Goal: Task Accomplishment & Management: Manage account settings

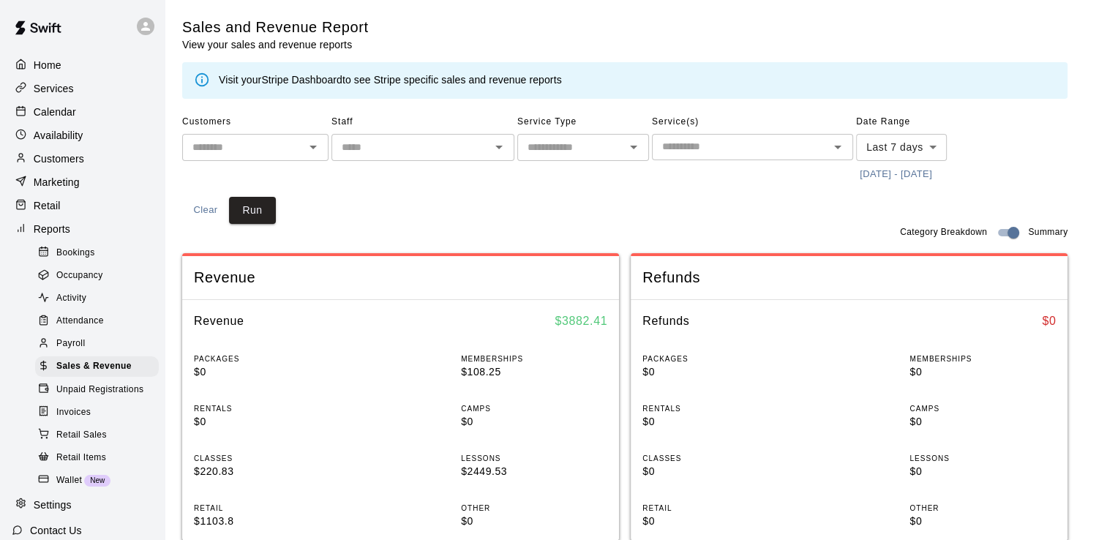
click at [59, 108] on p "Calendar" at bounding box center [55, 112] width 42 height 15
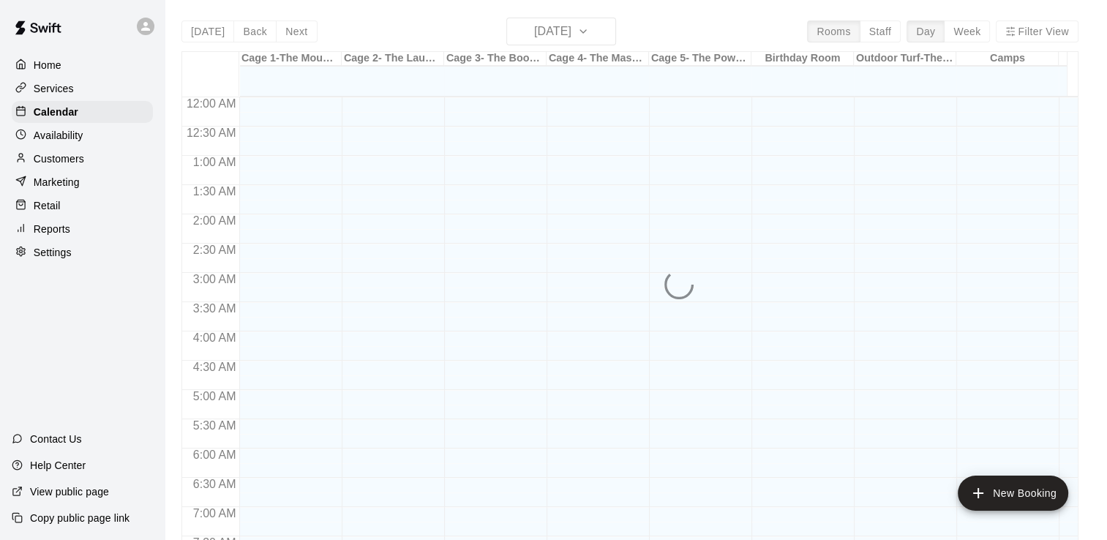
scroll to position [846, 0]
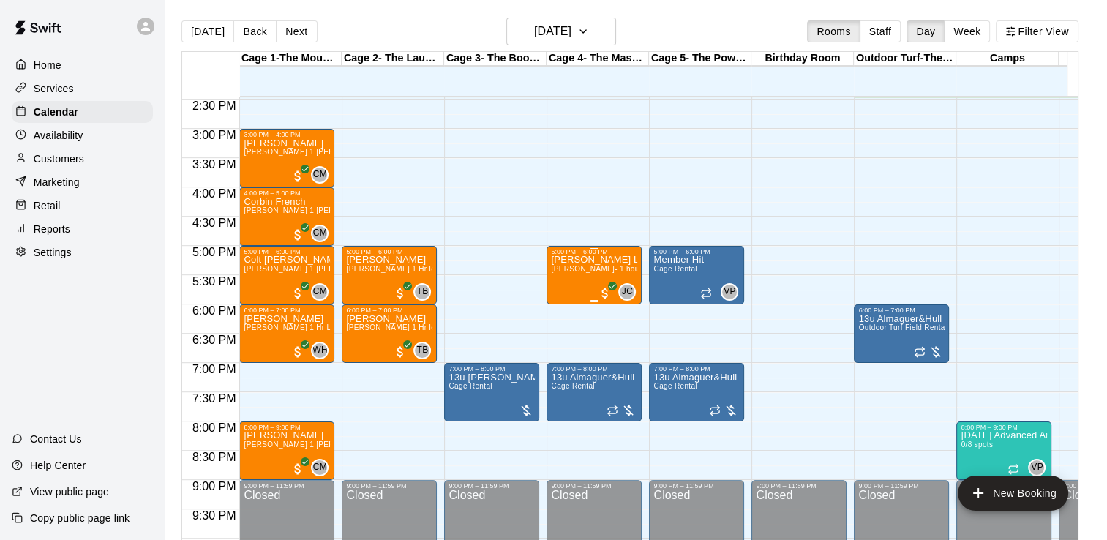
click at [576, 266] on span "[PERSON_NAME]- 1 hour pitching lesson" at bounding box center [623, 269] width 145 height 8
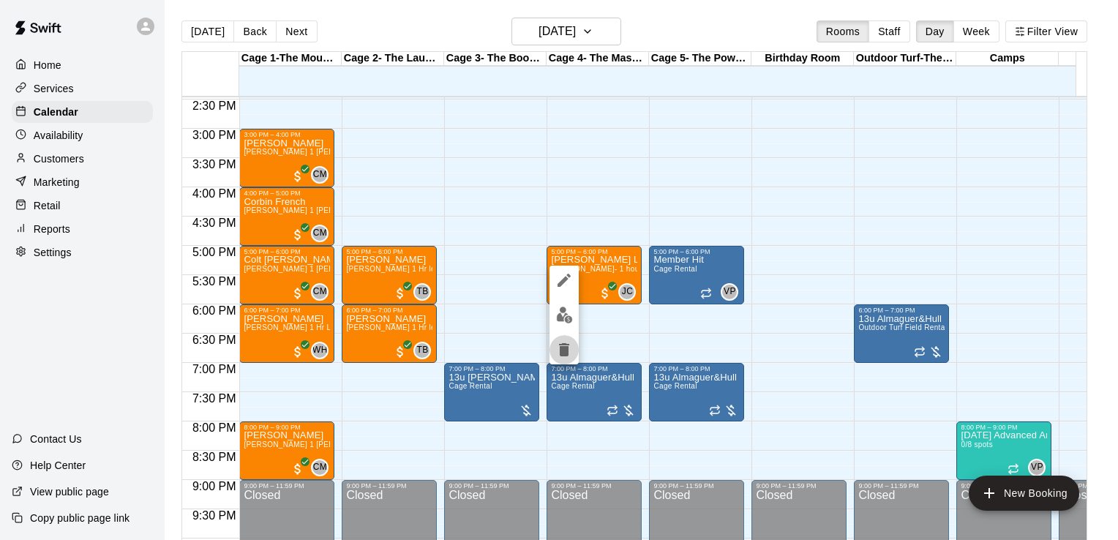
drag, startPoint x: 576, startPoint y: 266, endPoint x: 563, endPoint y: 347, distance: 82.3
click at [563, 347] on icon "delete" at bounding box center [564, 349] width 10 height 13
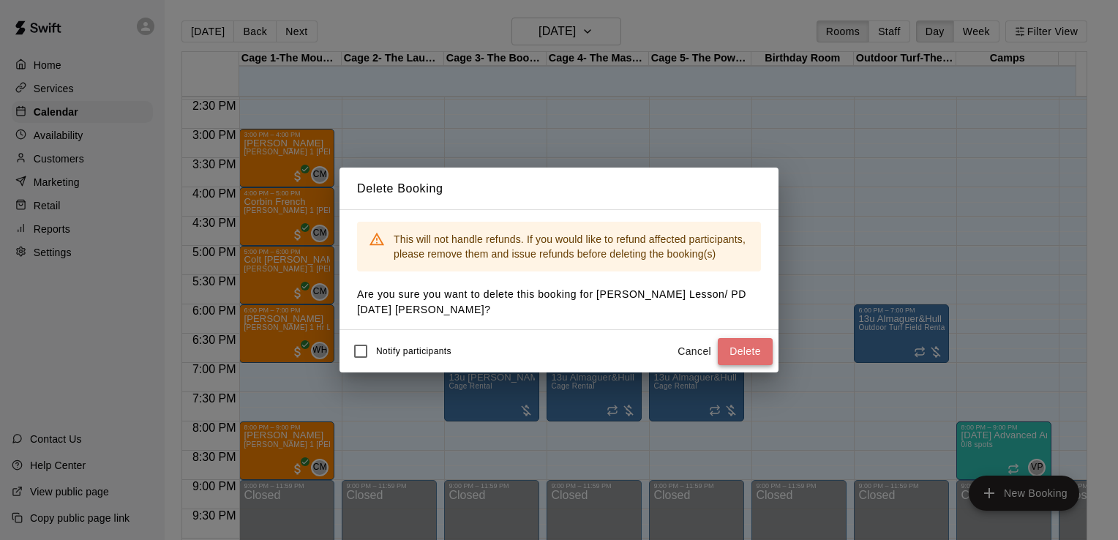
click at [731, 349] on button "Delete" at bounding box center [745, 351] width 55 height 27
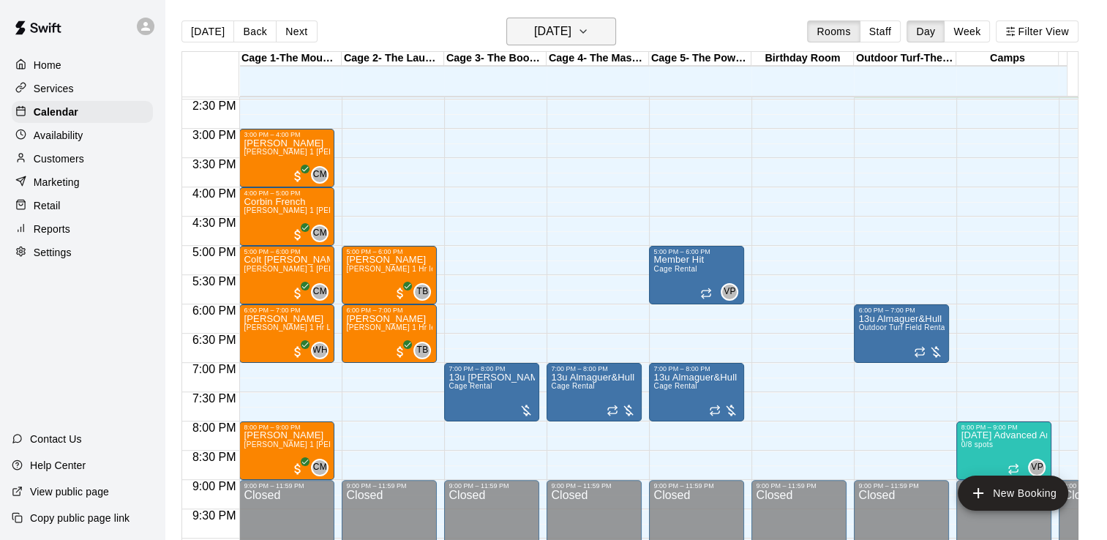
click at [599, 26] on button "[DATE]" at bounding box center [561, 32] width 110 height 28
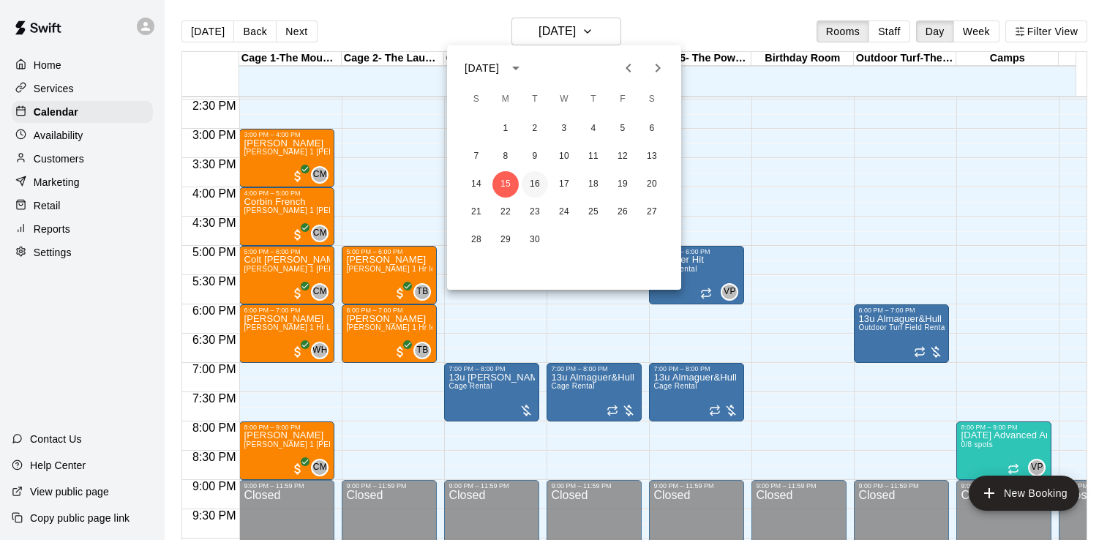
click at [543, 181] on button "16" at bounding box center [535, 184] width 26 height 26
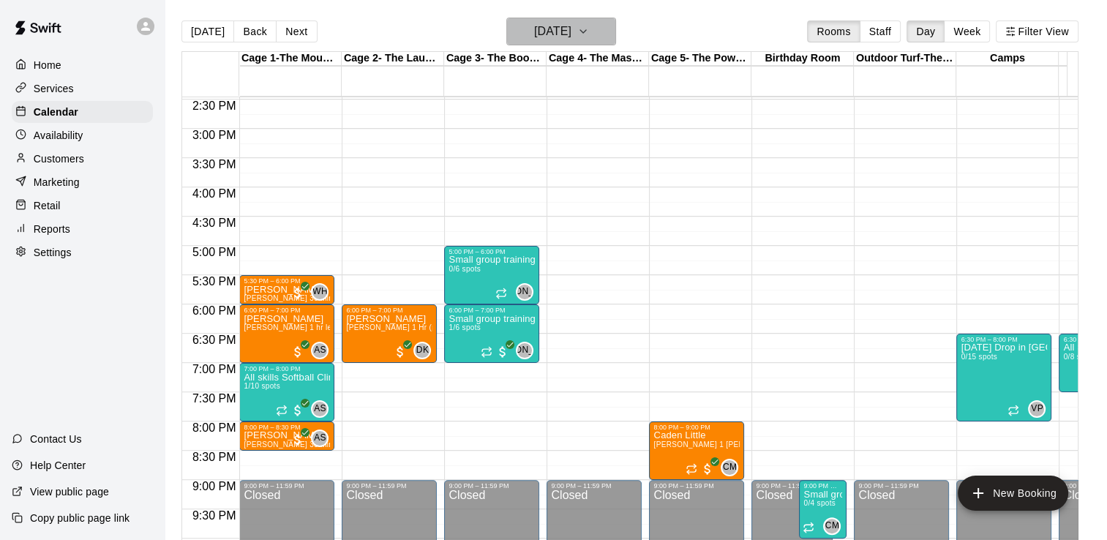
click at [589, 29] on icon "button" at bounding box center [583, 32] width 12 height 18
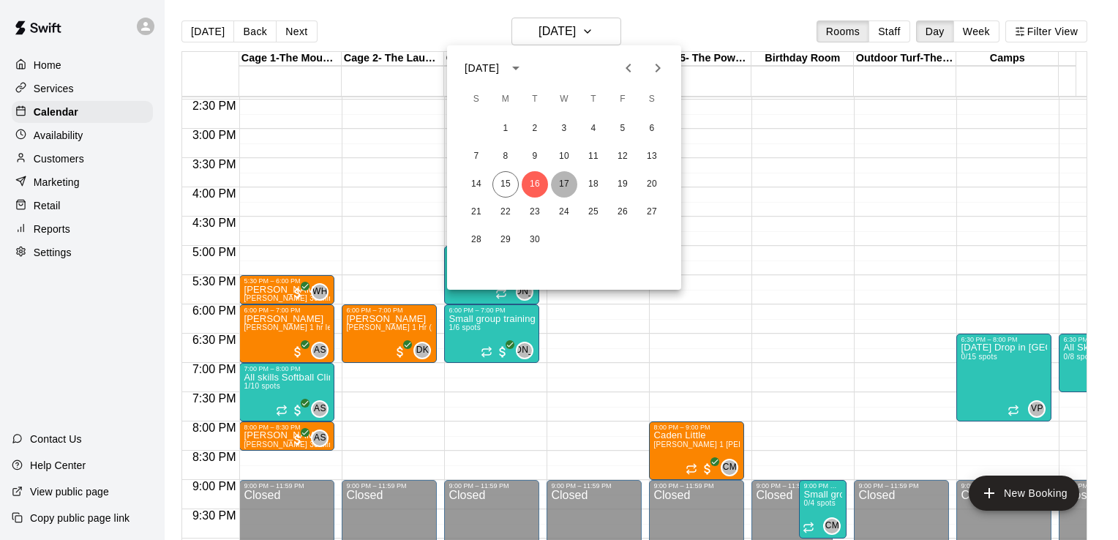
click at [567, 185] on button "17" at bounding box center [564, 184] width 26 height 26
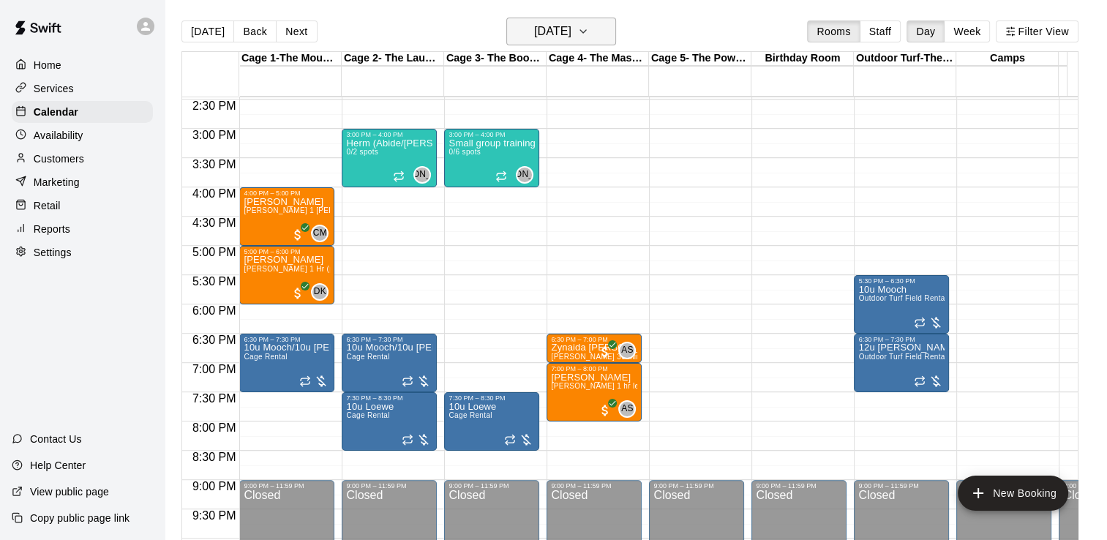
click at [589, 24] on icon "button" at bounding box center [583, 32] width 12 height 18
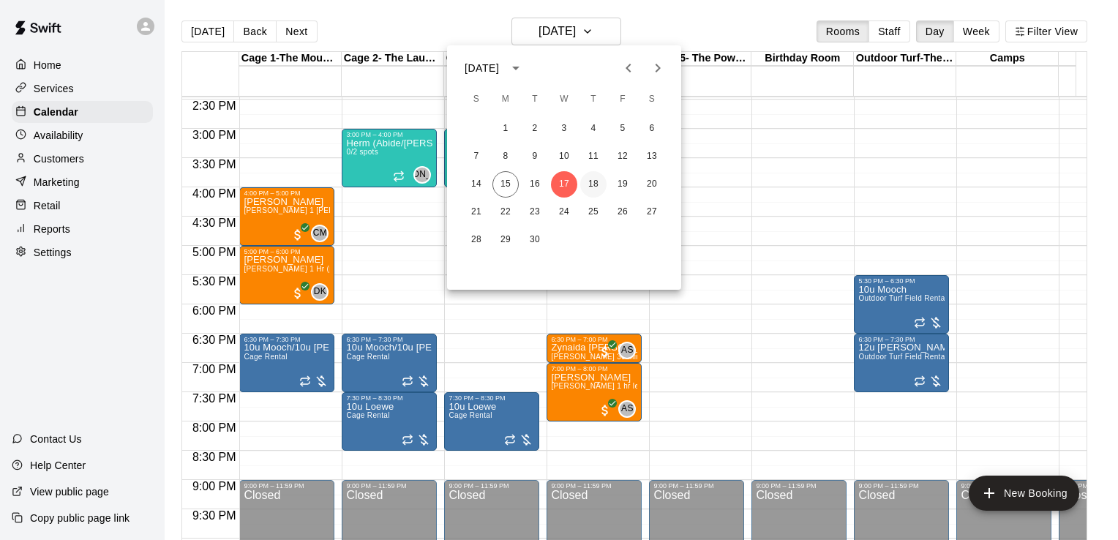
click at [593, 188] on button "18" at bounding box center [593, 184] width 26 height 26
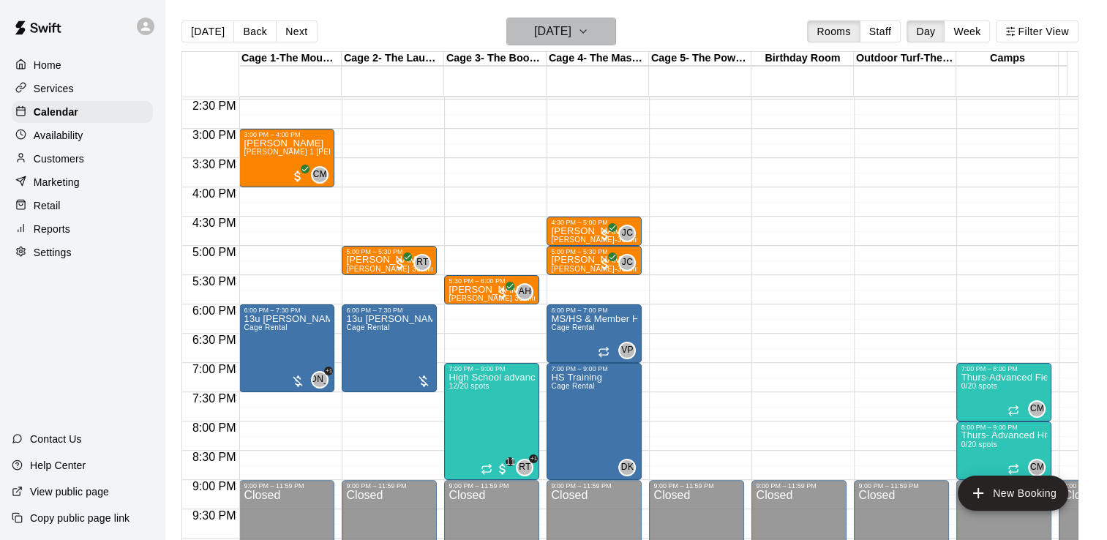
click at [571, 37] on h6 "[DATE]" at bounding box center [552, 31] width 37 height 20
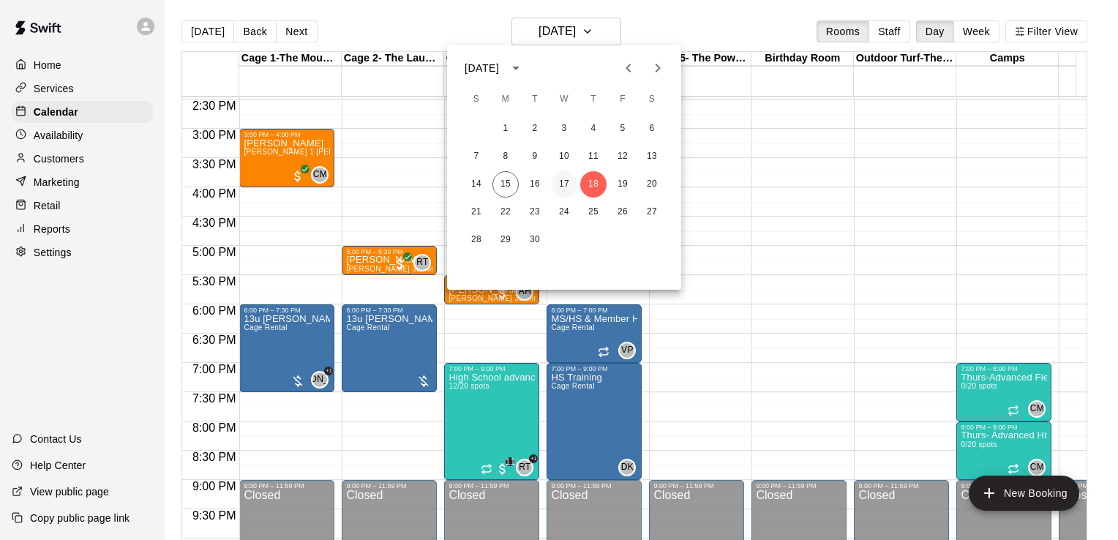
click at [562, 182] on button "17" at bounding box center [564, 184] width 26 height 26
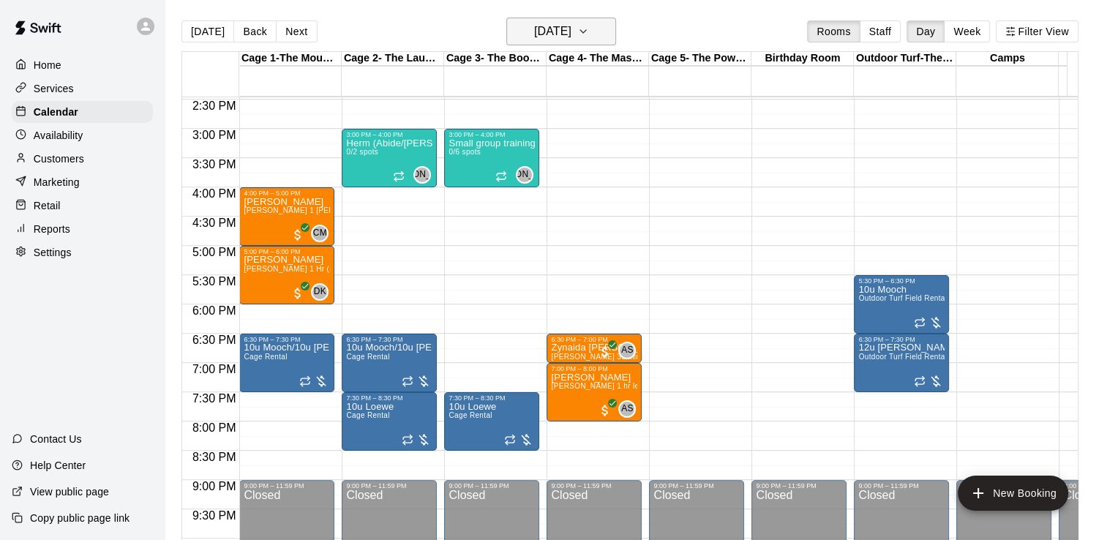
click at [571, 37] on h6 "[DATE]" at bounding box center [552, 31] width 37 height 20
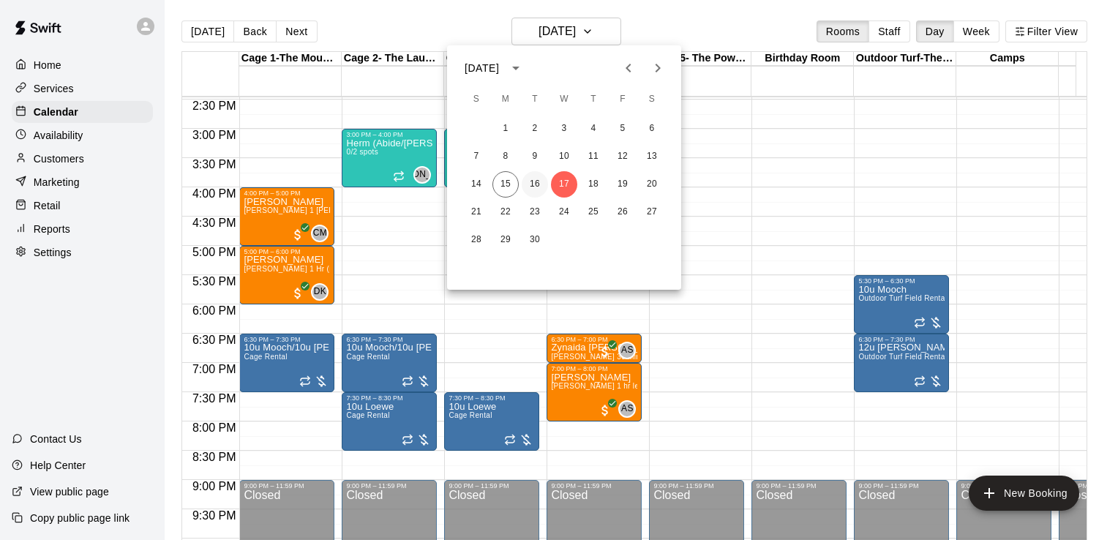
click at [534, 180] on button "16" at bounding box center [535, 184] width 26 height 26
